Goal: Task Accomplishment & Management: Complete application form

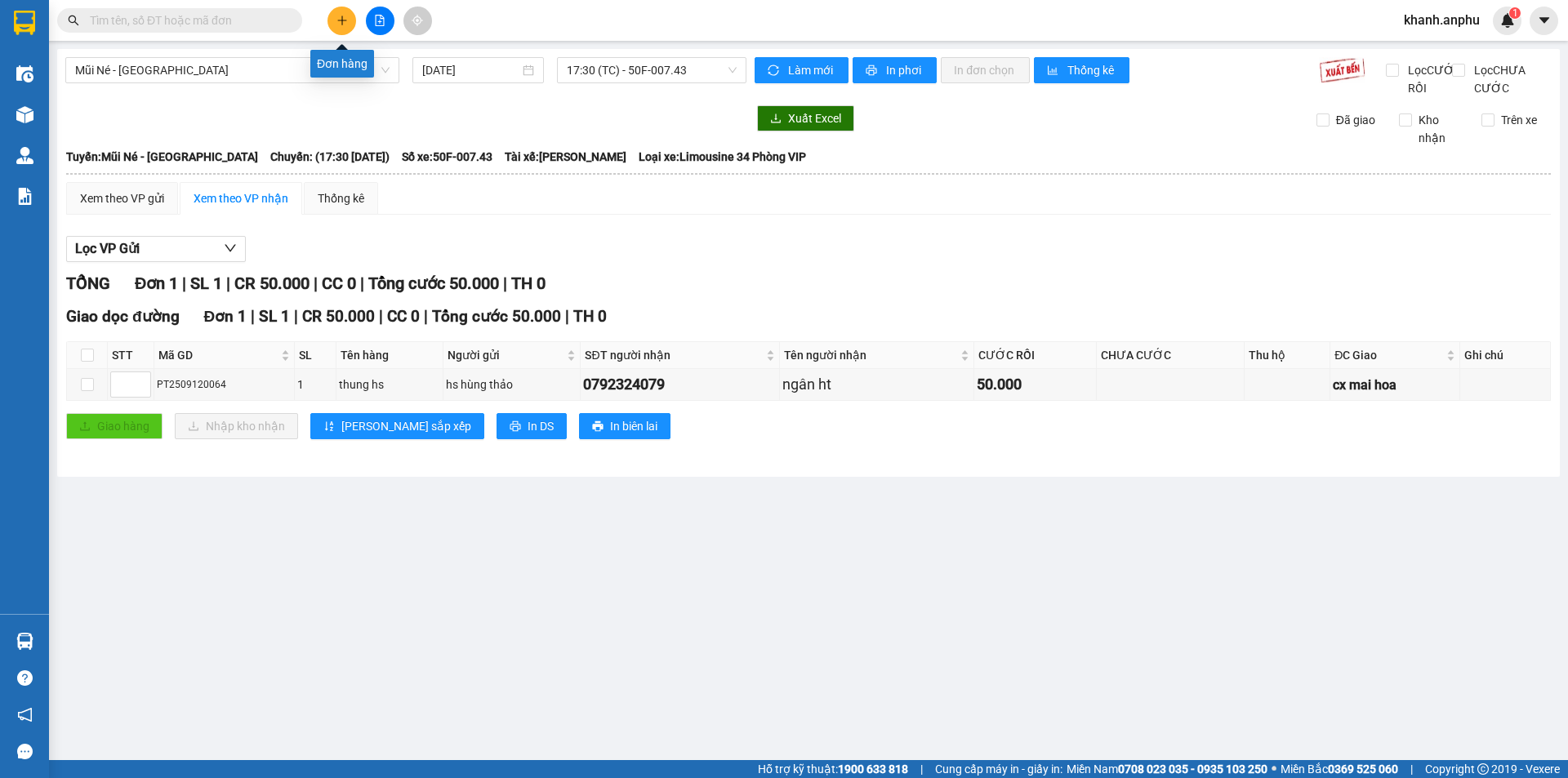
click at [350, 24] on button at bounding box center [341, 21] width 28 height 28
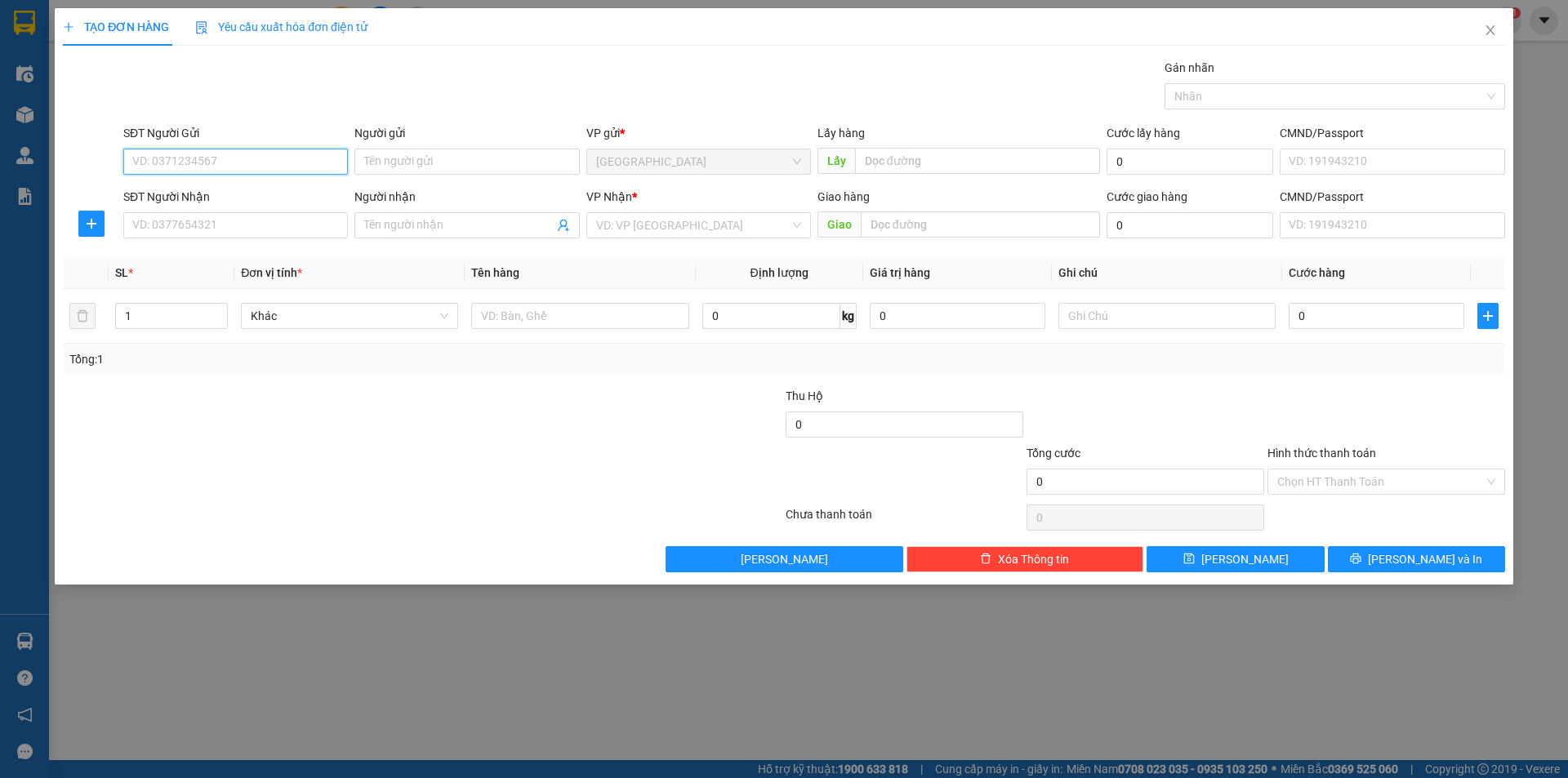
click at [192, 164] on input "SĐT Người Gửi" at bounding box center [235, 162] width 224 height 26
type input "0"
type input "0392594085"
click at [196, 219] on input "SĐT Người Nhận" at bounding box center [235, 225] width 224 height 26
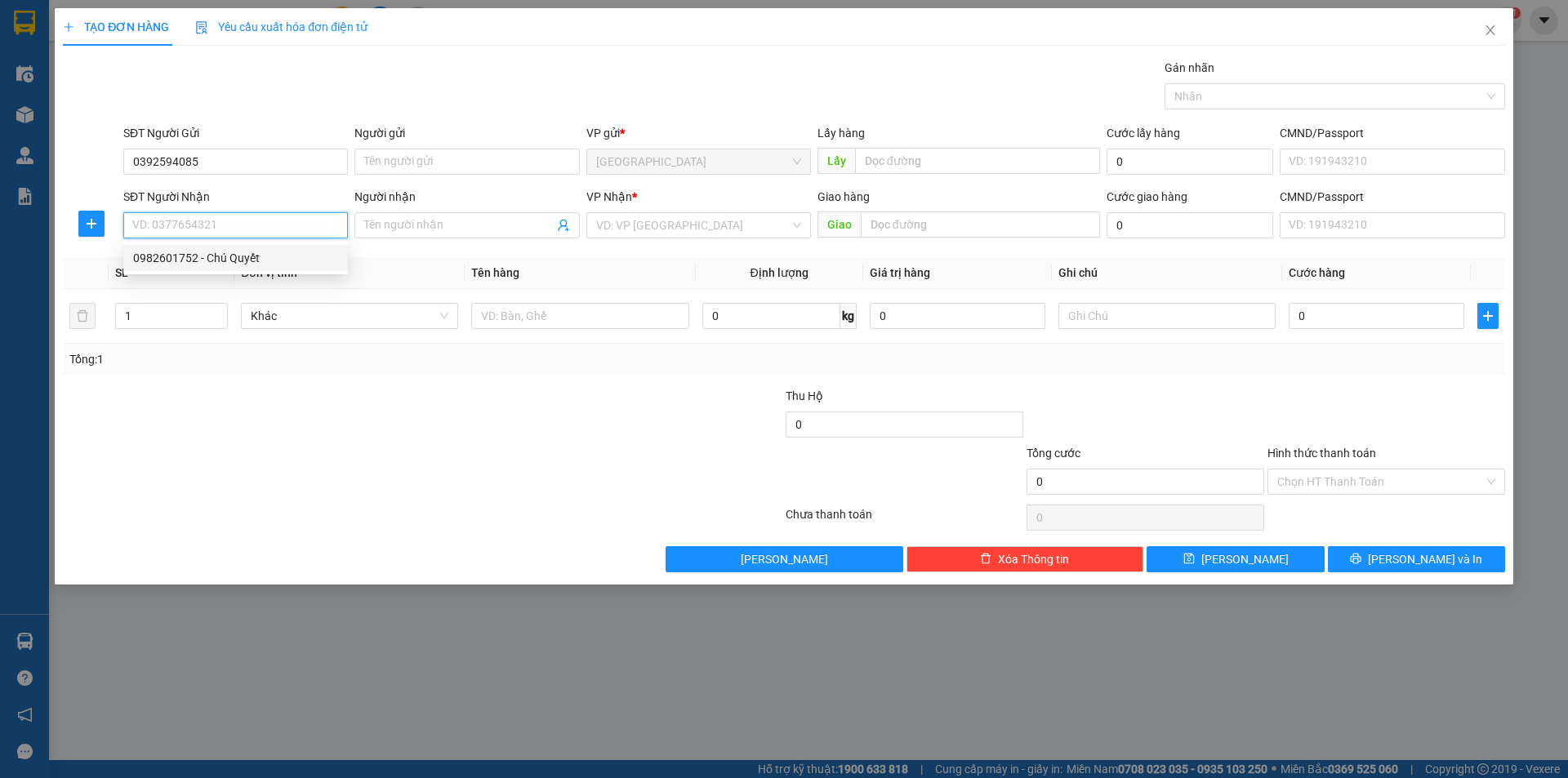
click at [211, 253] on div "0982601752 - Chú Quyết" at bounding box center [236, 258] width 205 height 18
type input "0982601752"
type input "Chú Quyết"
type input "72 HTK Mũi Né"
type input "50.000"
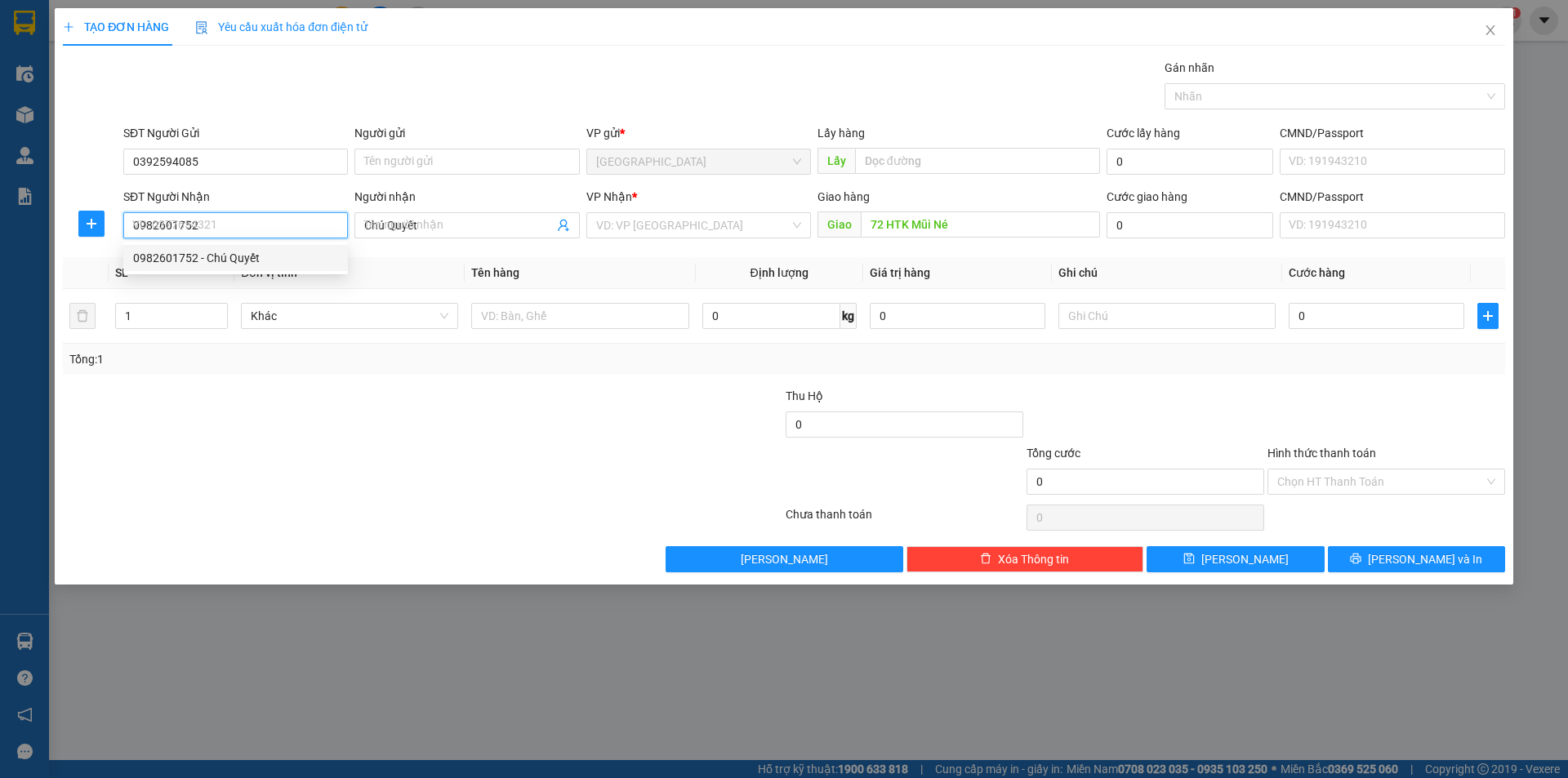
type input "50.000"
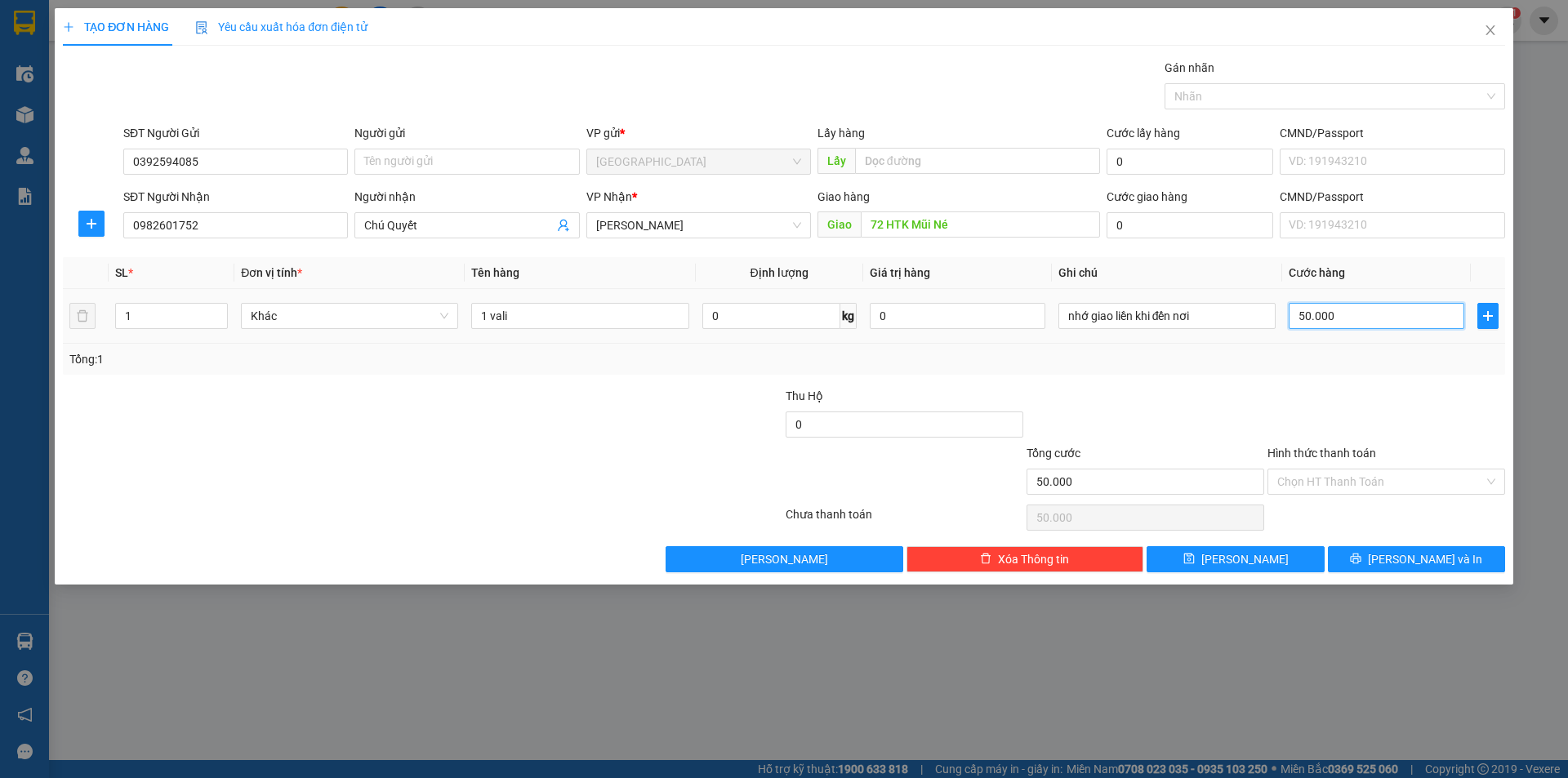
click at [1357, 319] on input "50.000" at bounding box center [1376, 315] width 175 height 26
type input "4"
type input "40"
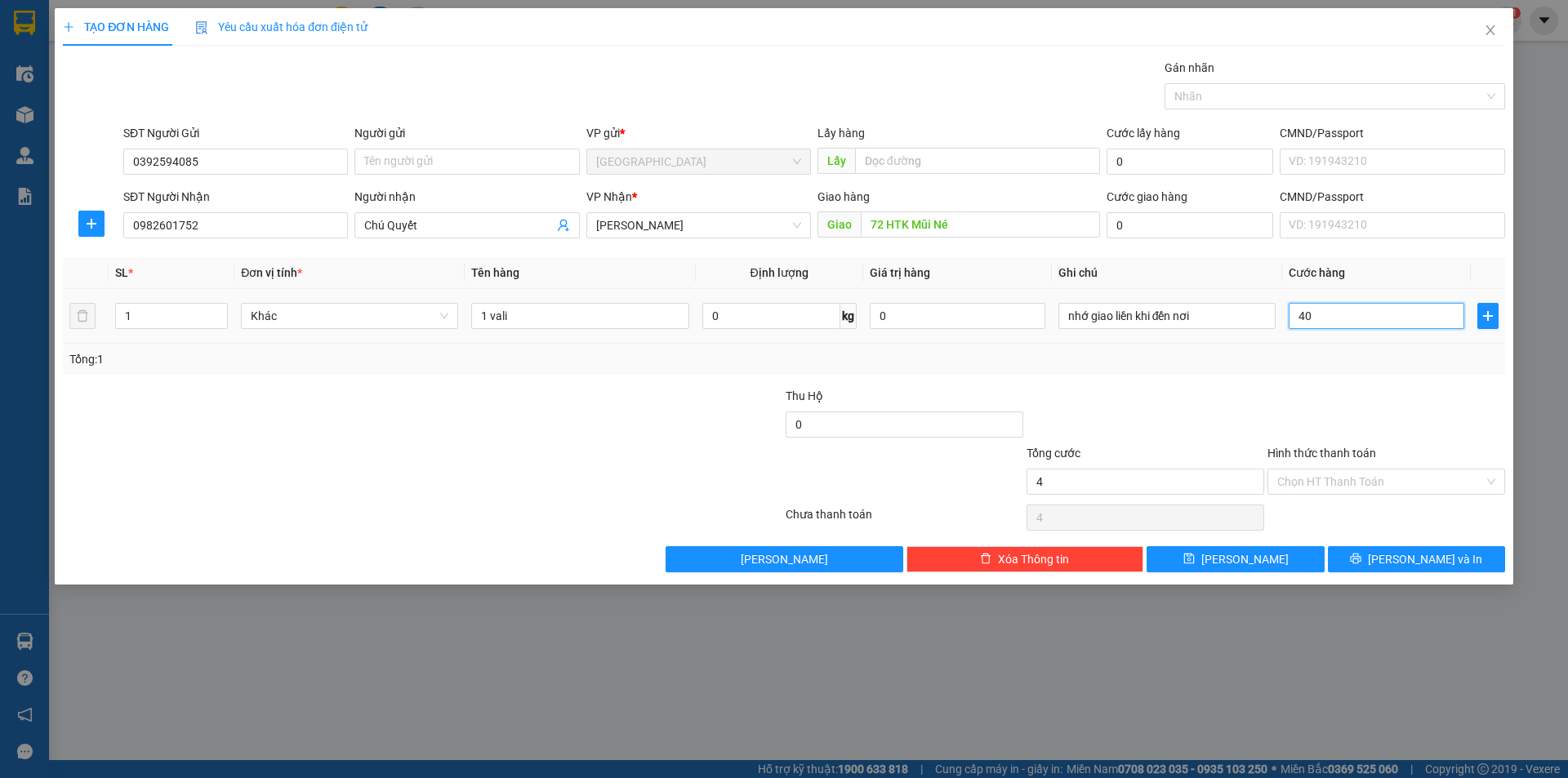
type input "40"
type input "400"
type input "4.000"
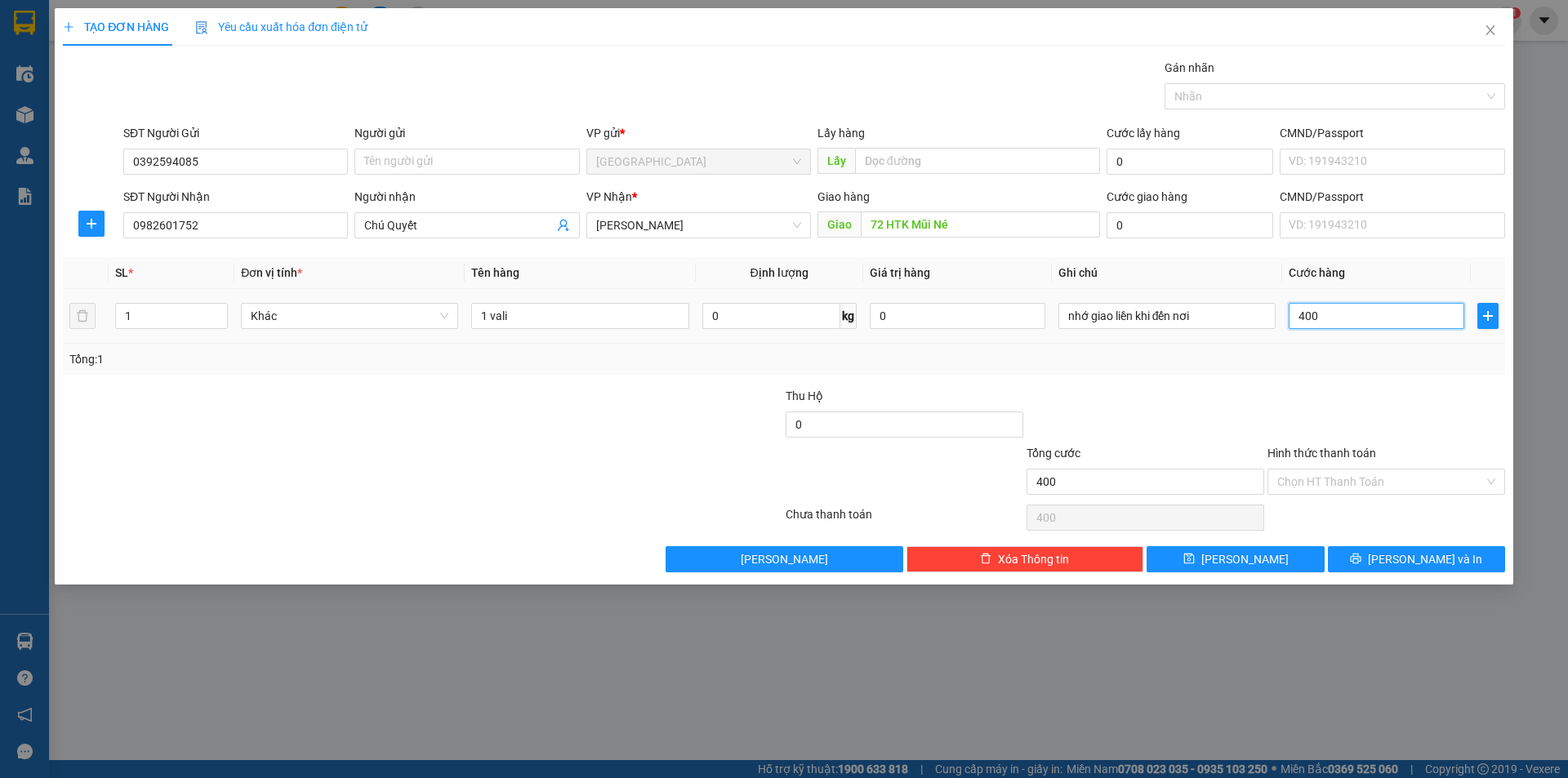
type input "4.000"
type input "40.000"
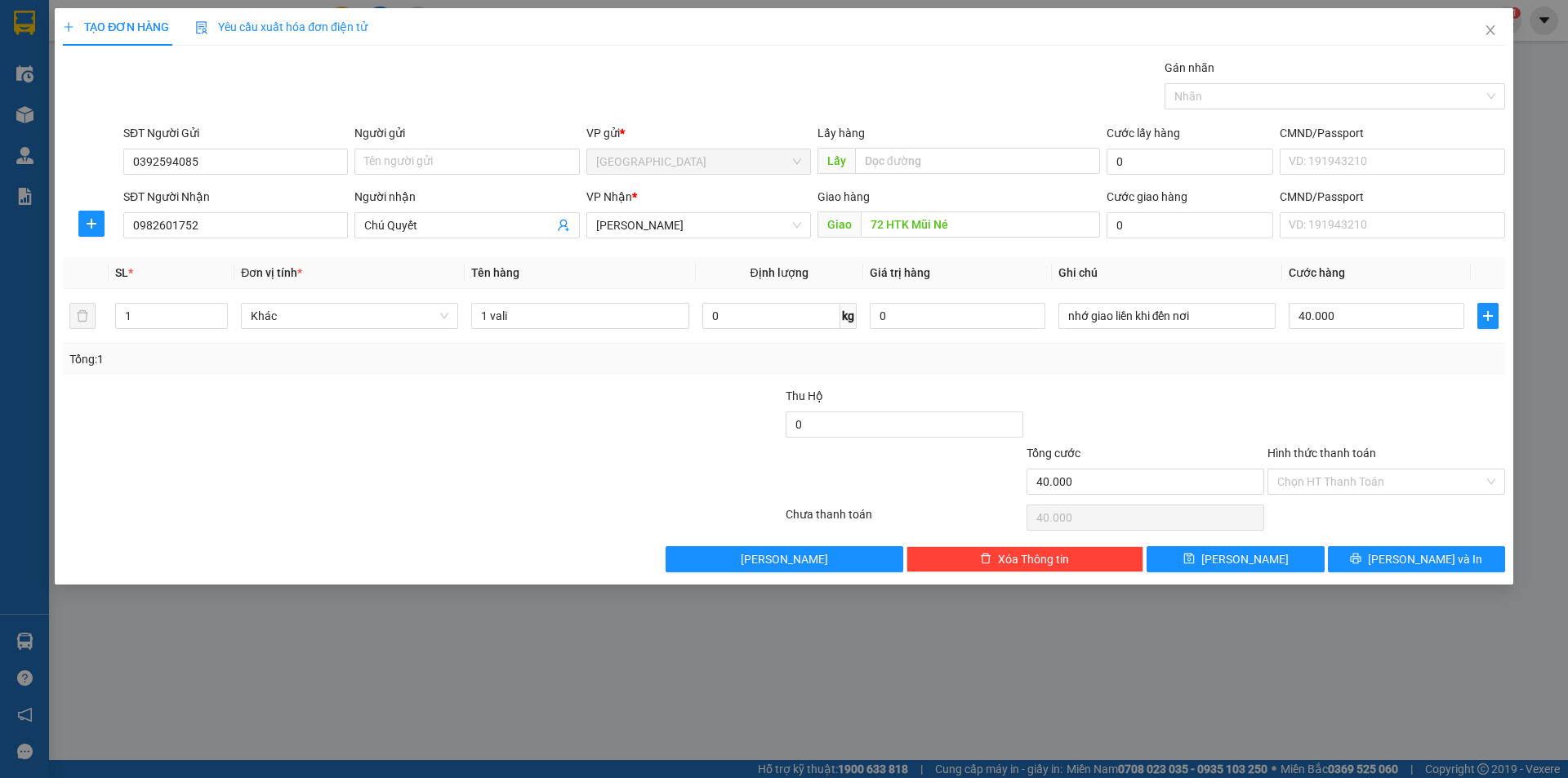
click at [1187, 426] on div at bounding box center [1145, 415] width 241 height 57
click at [1415, 556] on span "[PERSON_NAME] và In" at bounding box center [1424, 559] width 114 height 18
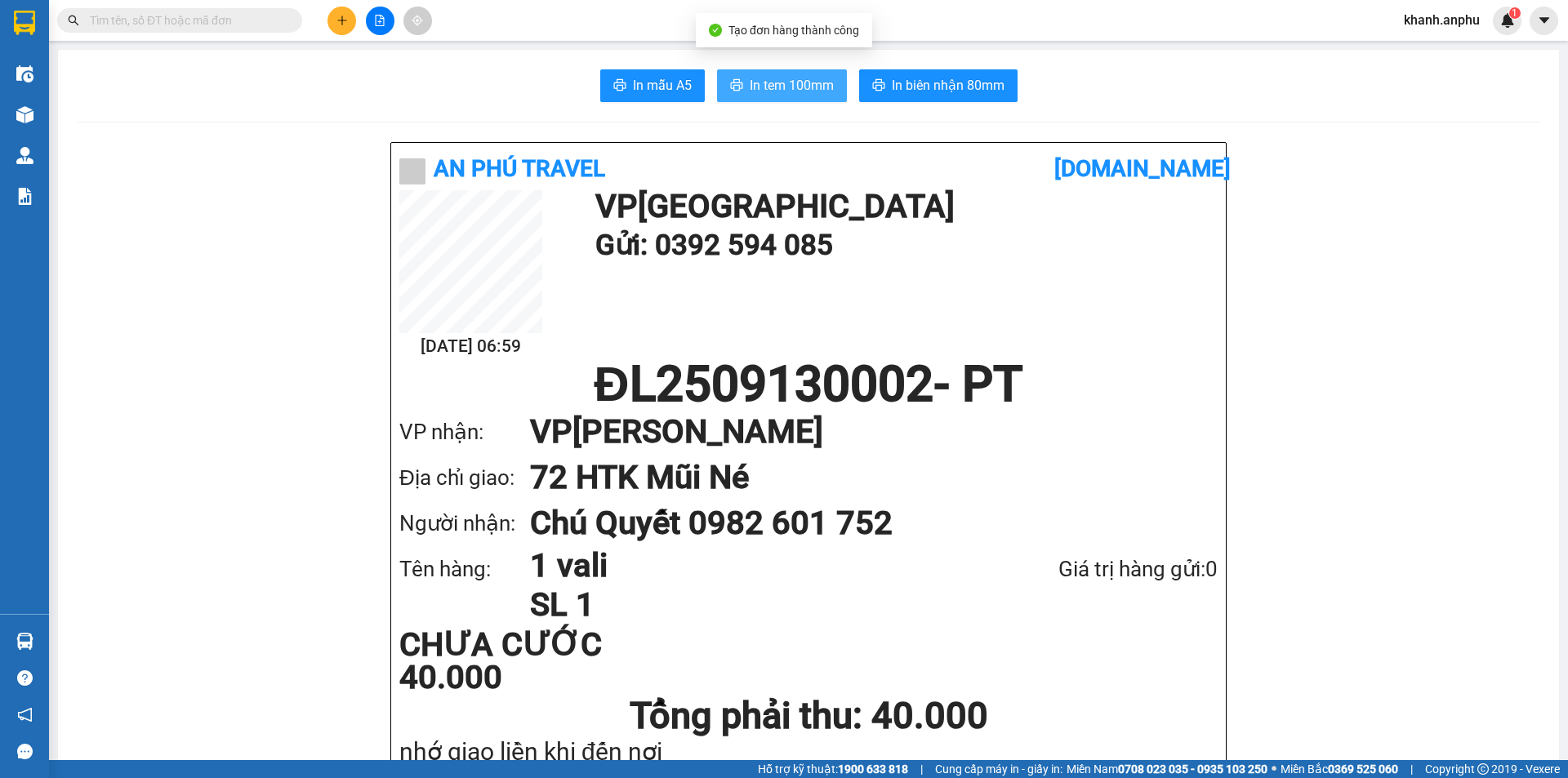
click at [775, 90] on span "In tem 100mm" at bounding box center [792, 85] width 84 height 21
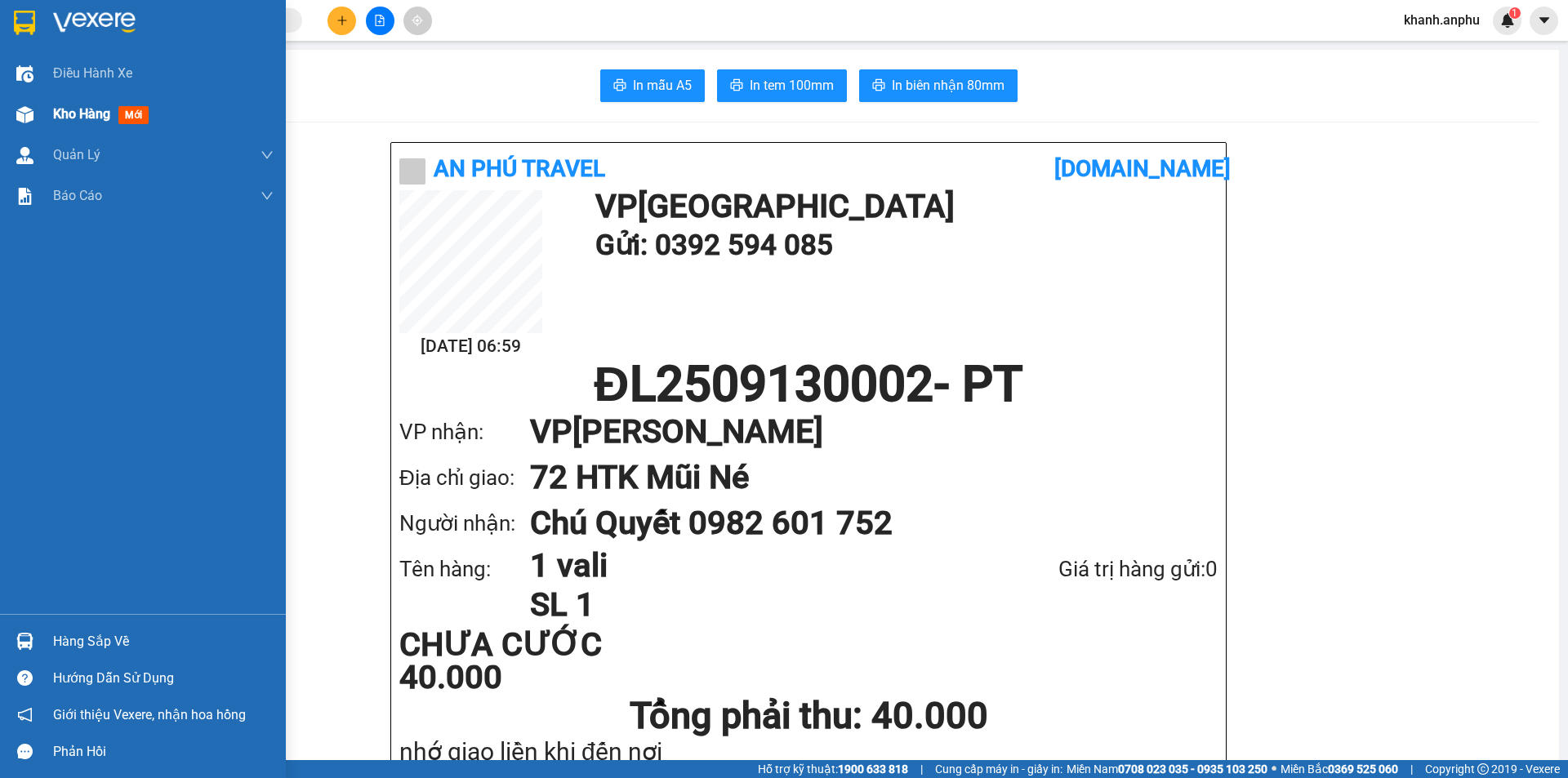
click at [96, 110] on span "Kho hàng" at bounding box center [82, 113] width 57 height 15
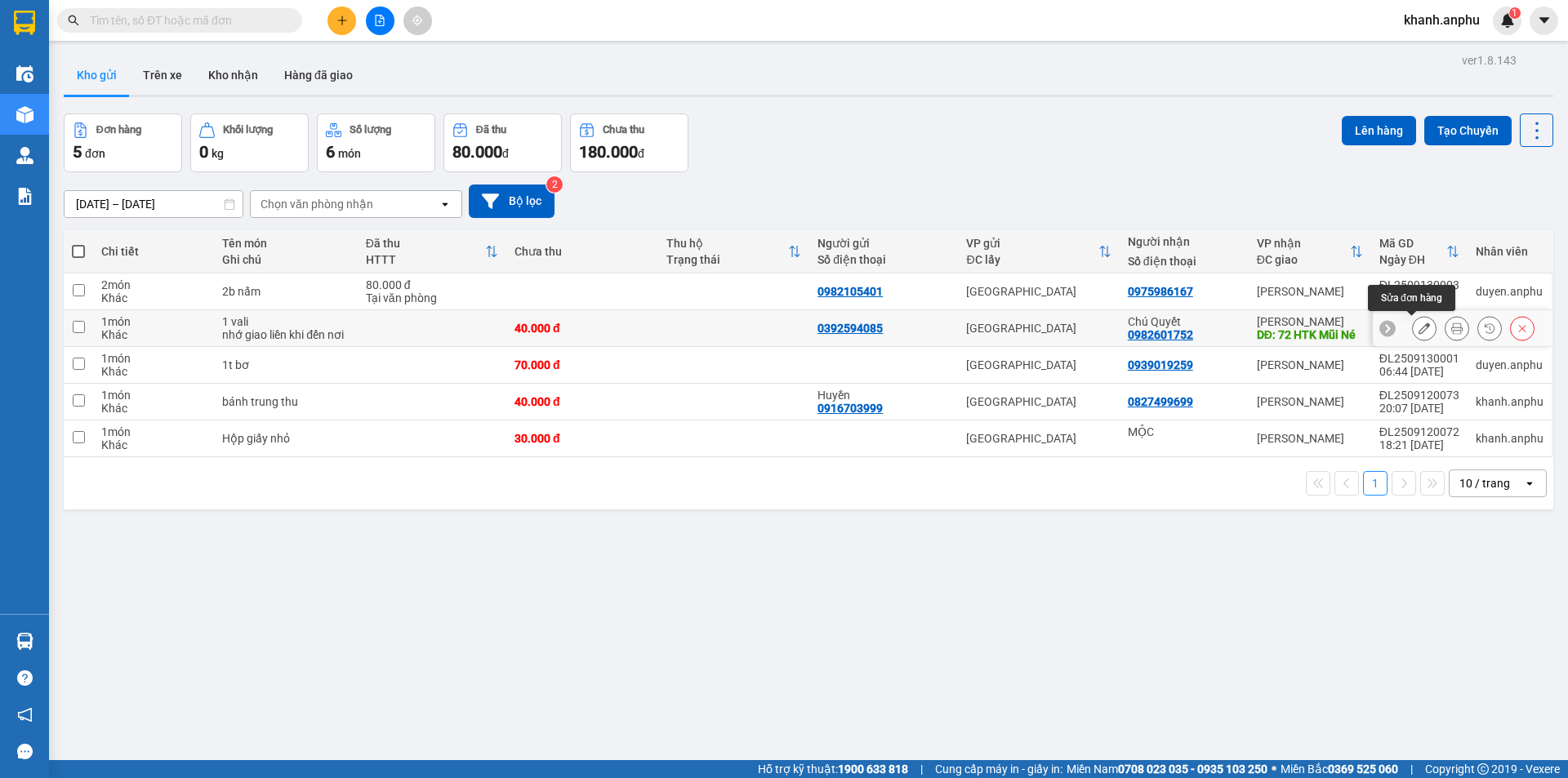
click at [1418, 328] on button at bounding box center [1424, 328] width 23 height 28
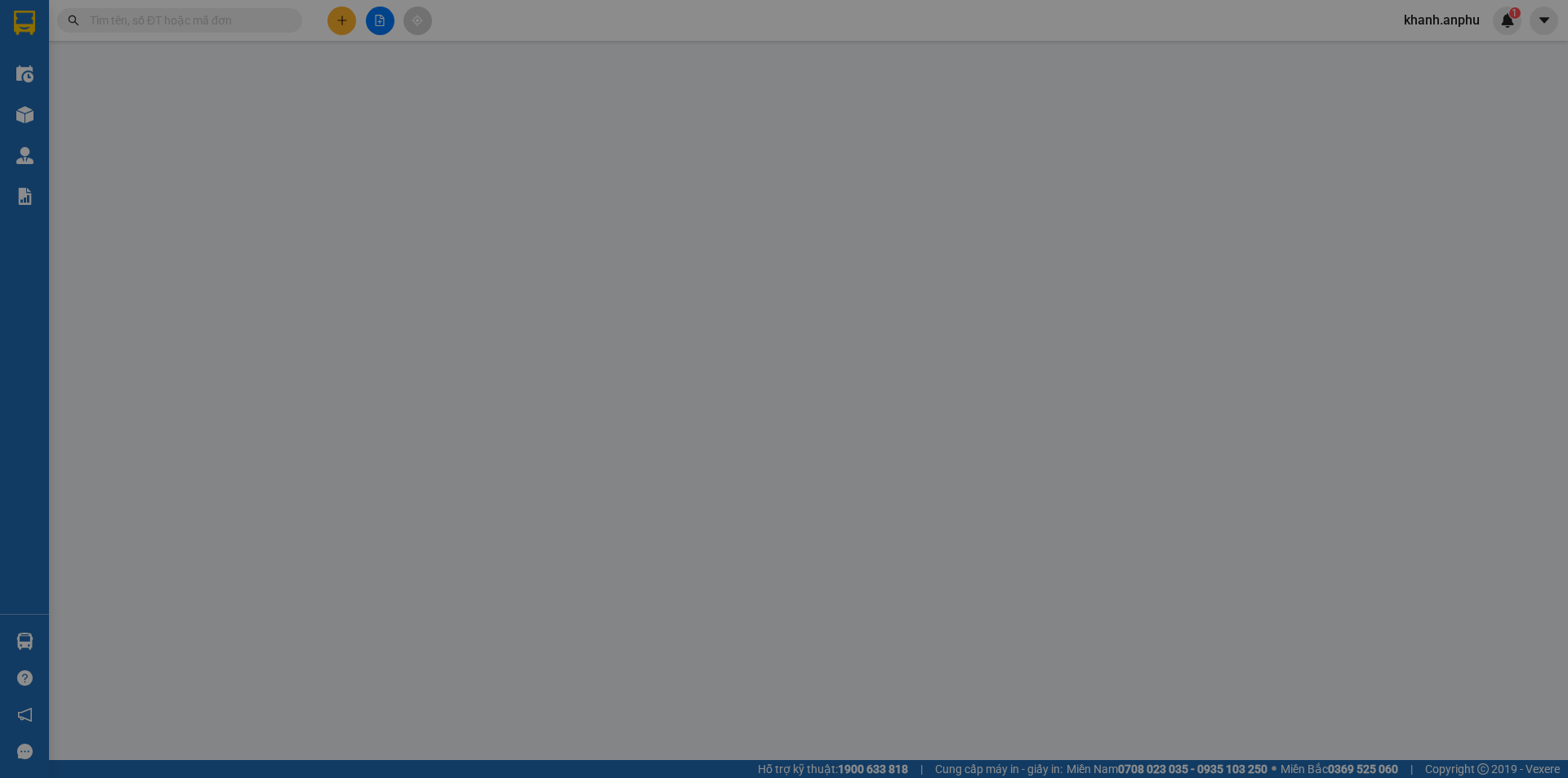
type input "0392594085"
type input "0982601752"
type input "Chú Quyết"
type input "72 HTK Mũi Né"
type input "40.000"
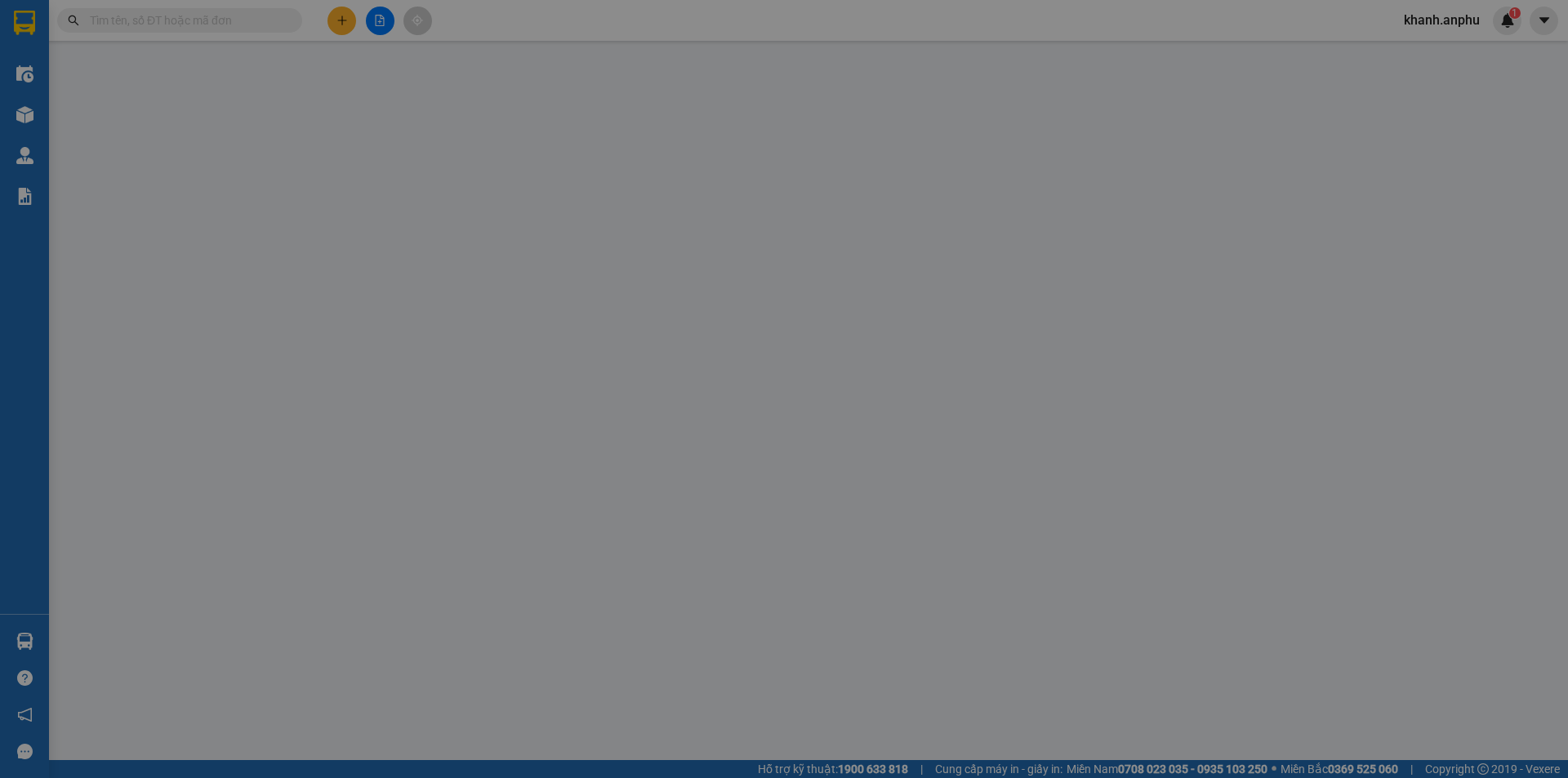
type input "40.000"
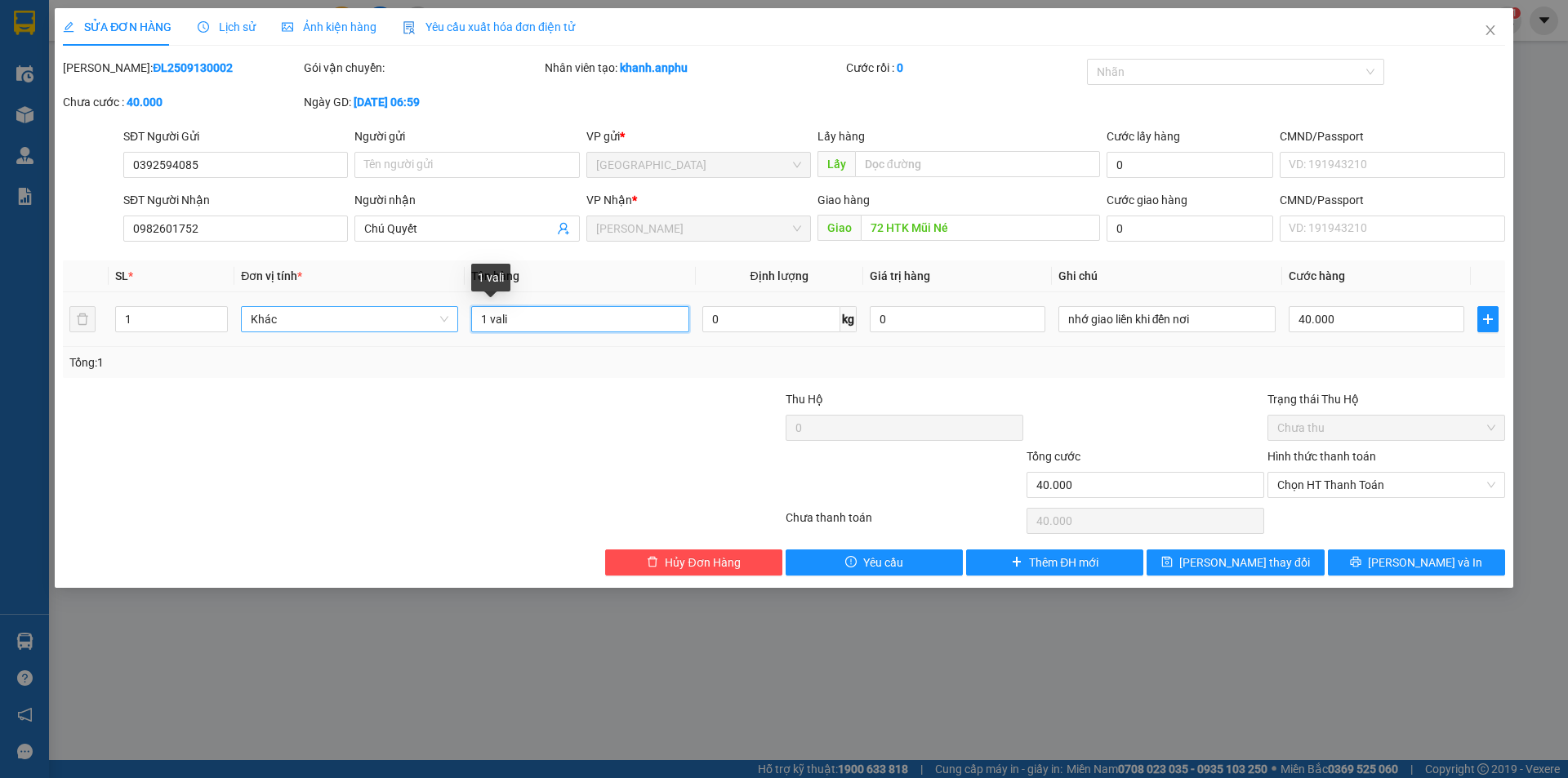
drag, startPoint x: 553, startPoint y: 325, endPoint x: 275, endPoint y: 324, distance: 278.0
click at [275, 324] on tr "1 Khác 1 vali 0 kg 0 nhớ giao liền khi đến nơi 40.000" at bounding box center [783, 320] width 1442 height 55
type input "t"
click at [1326, 476] on span "Chọn HT Thanh Toán" at bounding box center [1387, 485] width 218 height 24
type input "thùng đồ ăn"
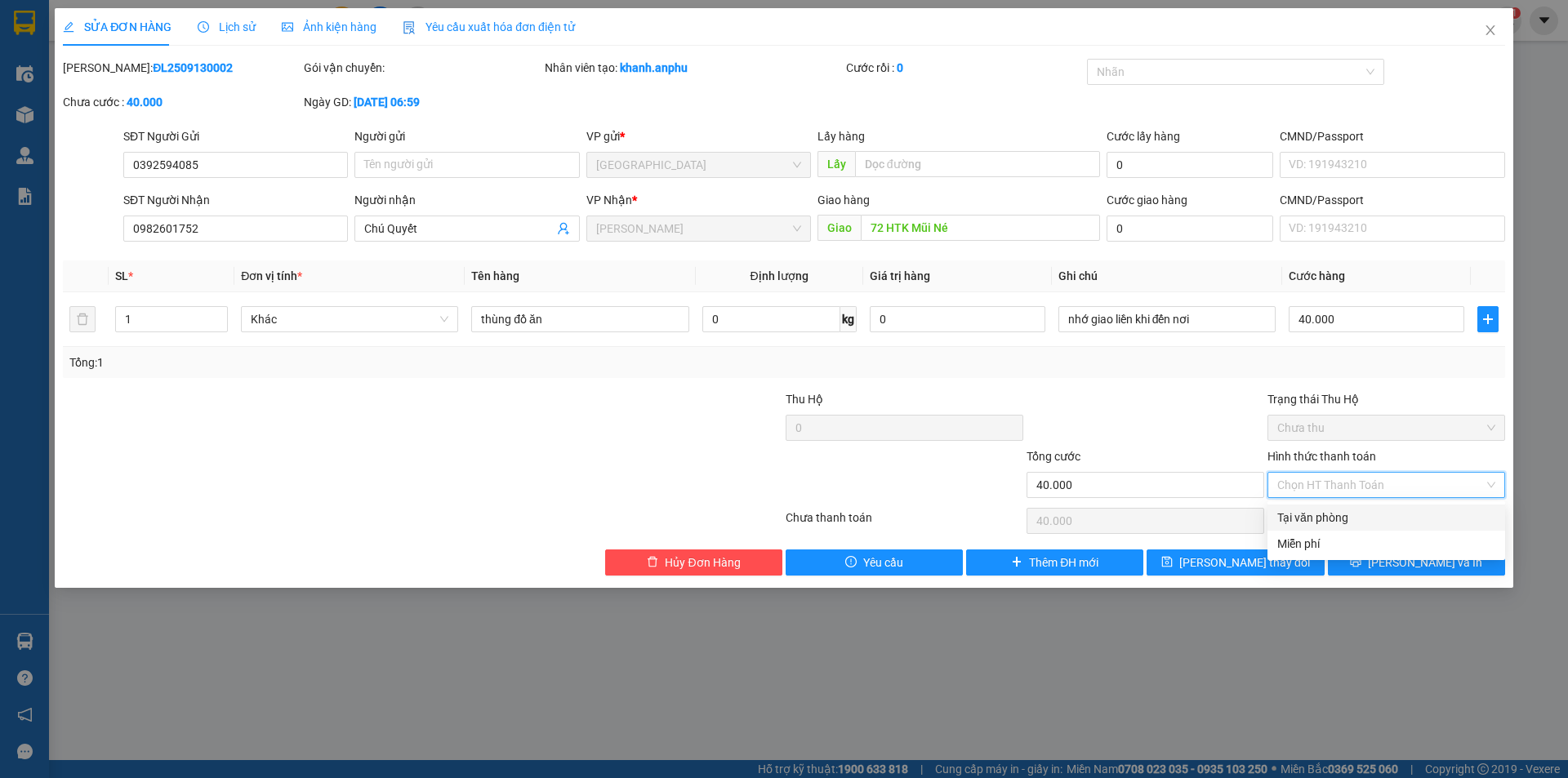
click at [1330, 513] on div "Tại văn phòng" at bounding box center [1387, 518] width 218 height 18
type input "0"
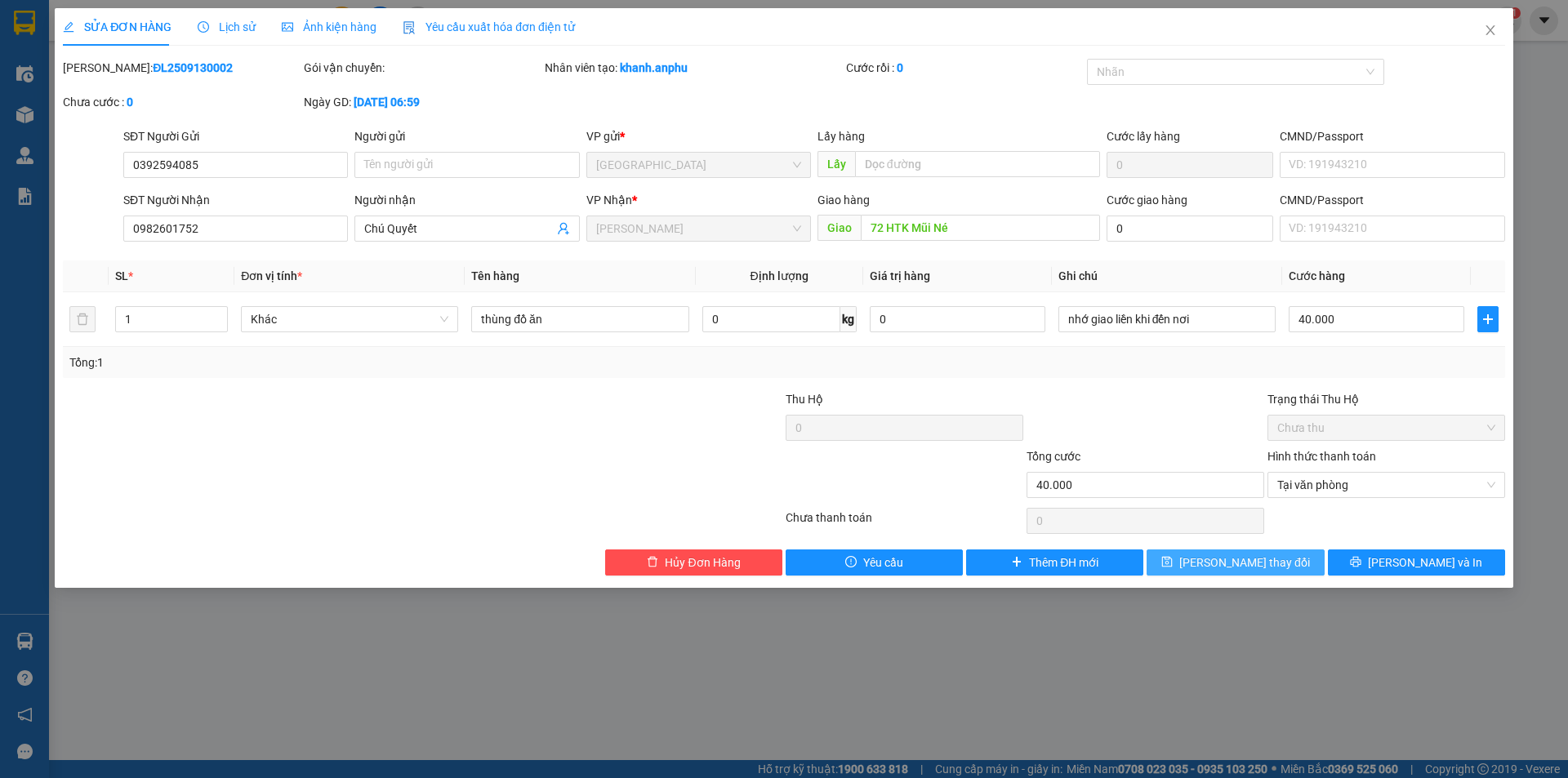
click at [1262, 565] on span "Lưu thay đổi" at bounding box center [1245, 562] width 131 height 18
